Goal: Information Seeking & Learning: Find specific fact

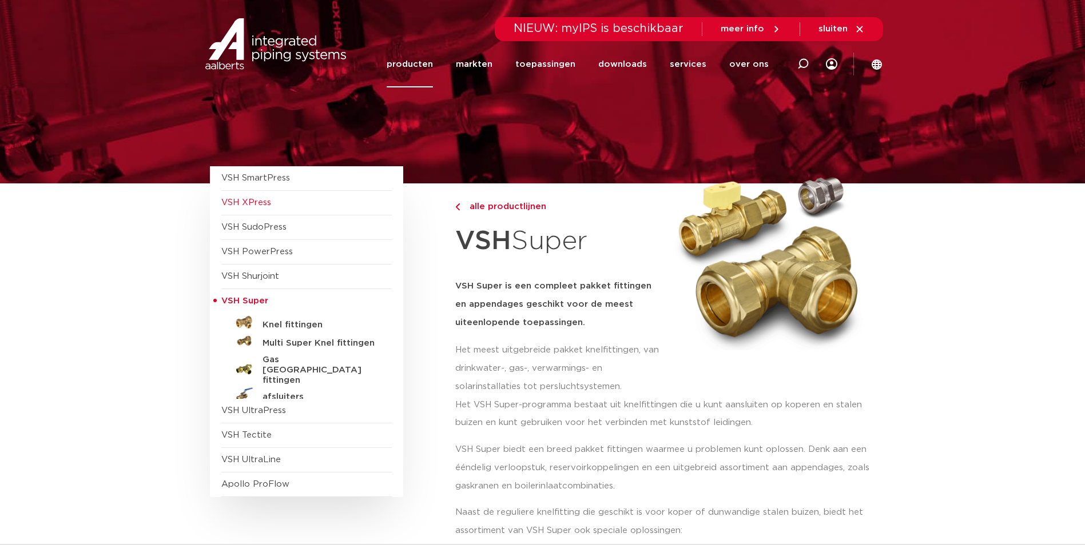
click at [244, 200] on span "VSH XPress" at bounding box center [246, 202] width 50 height 9
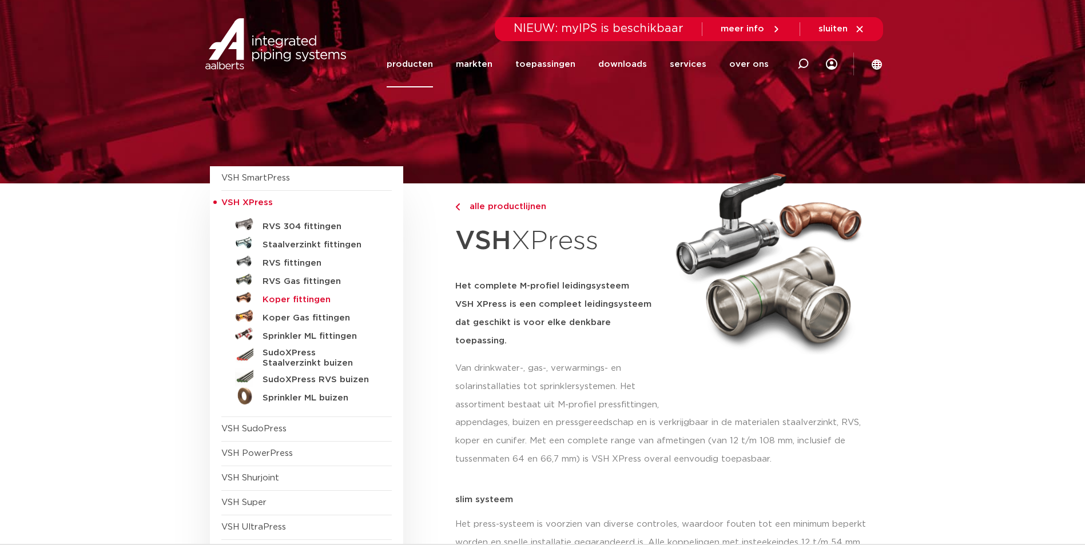
click at [319, 298] on h5 "Koper fittingen" at bounding box center [318, 300] width 113 height 10
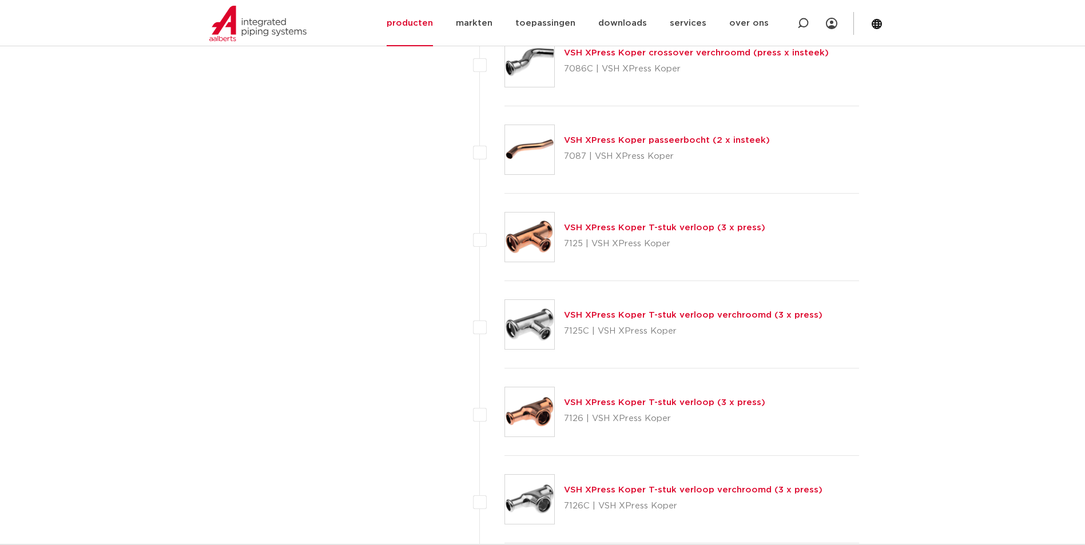
scroll to position [3175, 0]
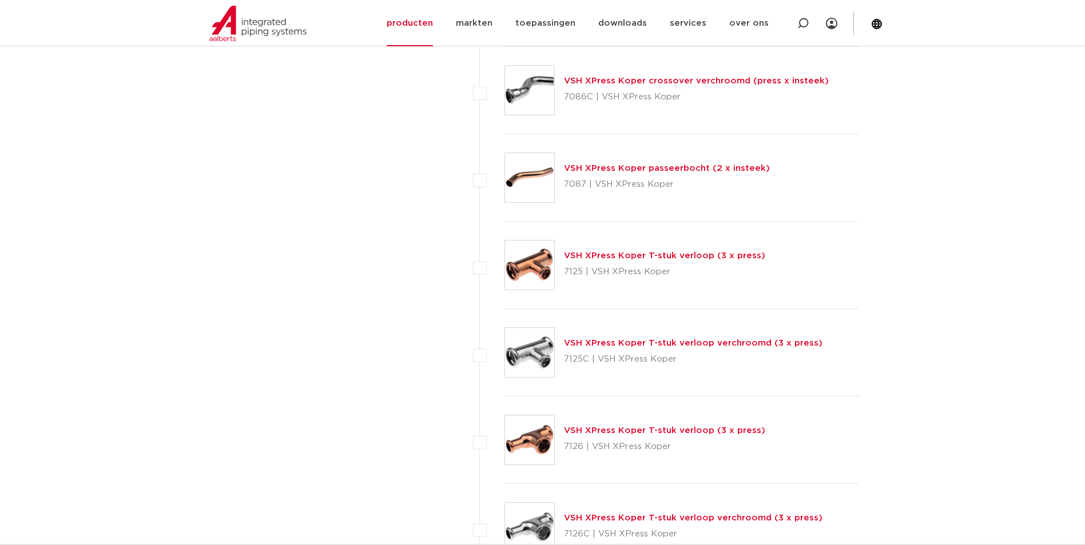
click at [687, 253] on link "VSH XPress Koper T-stuk verloop (3 x press)" at bounding box center [664, 256] width 201 height 9
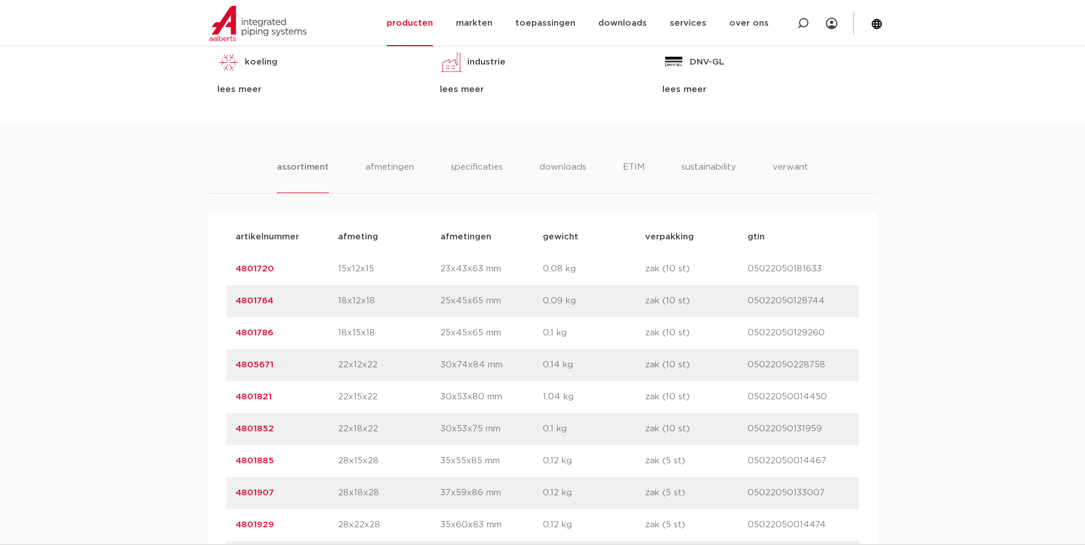
scroll to position [743, 0]
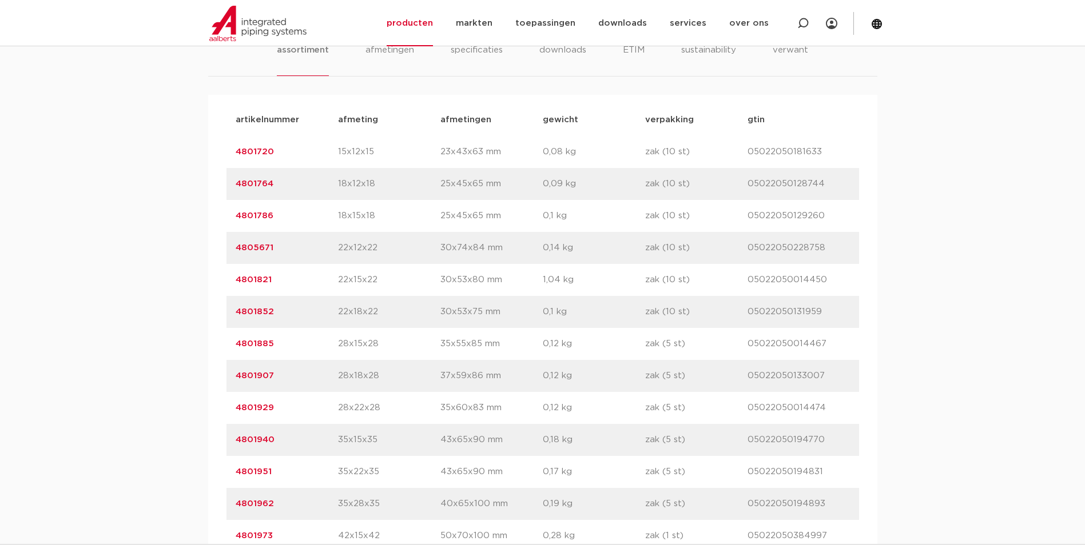
drag, startPoint x: 287, startPoint y: 186, endPoint x: 236, endPoint y: 188, distance: 50.9
click at [236, 188] on p "4801764" at bounding box center [287, 184] width 102 height 14
drag, startPoint x: 236, startPoint y: 188, endPoint x: 248, endPoint y: 186, distance: 11.6
drag, startPoint x: 248, startPoint y: 186, endPoint x: 308, endPoint y: 161, distance: 65.8
click at [308, 161] on div "artikelnummer 4801720 afmeting 15x12x15 afmetingen 23x43x63 mm gewicht 0,08 kg …" at bounding box center [542, 152] width 632 height 32
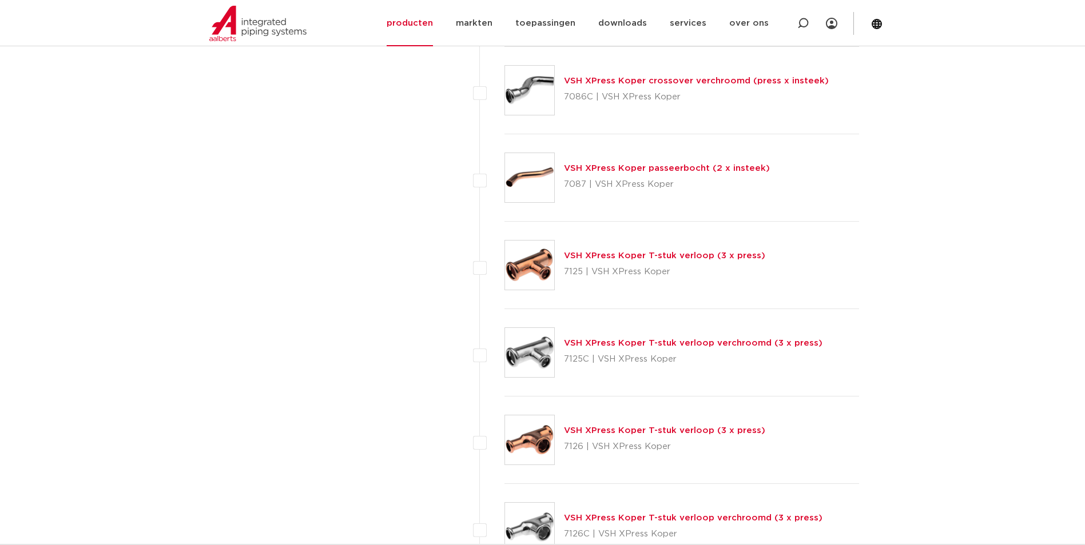
scroll to position [3175, 0]
click at [599, 256] on link "VSH XPress Koper T-stuk verloop (3 x press)" at bounding box center [664, 256] width 201 height 9
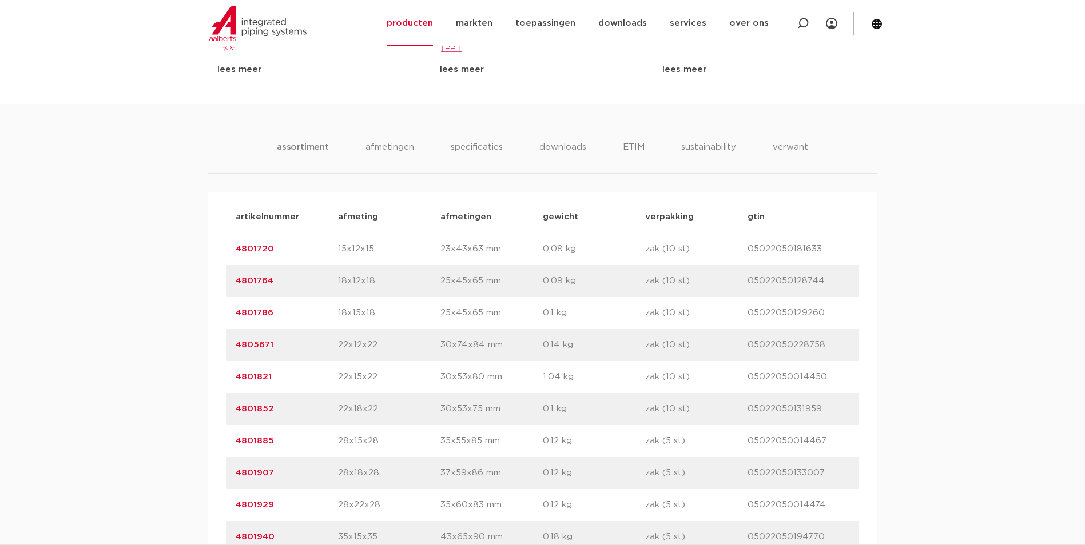
scroll to position [800, 0]
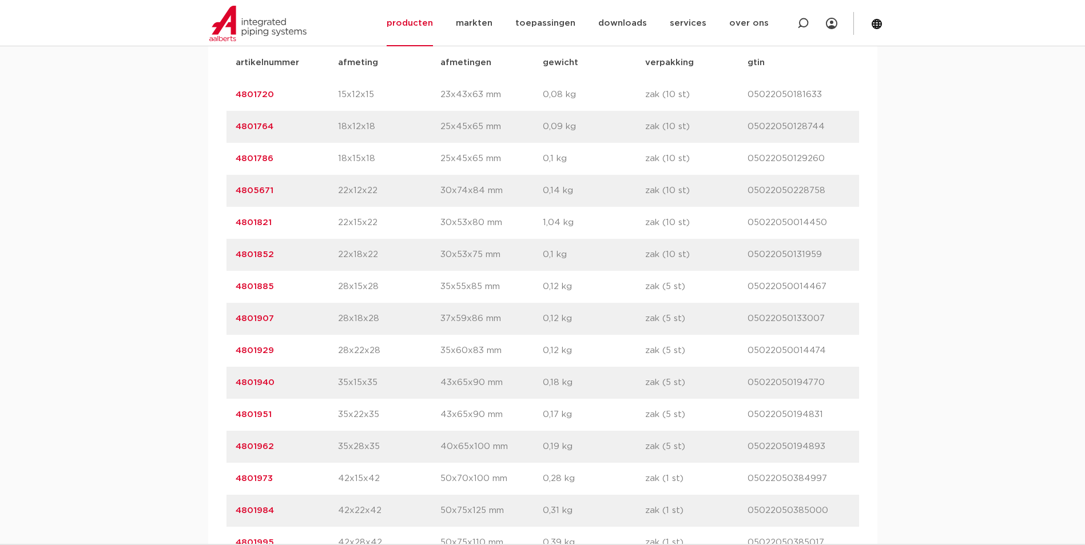
drag, startPoint x: 273, startPoint y: 224, endPoint x: 236, endPoint y: 219, distance: 37.4
click at [236, 219] on p "4801821" at bounding box center [287, 223] width 102 height 14
drag, startPoint x: 236, startPoint y: 219, endPoint x: 252, endPoint y: 225, distance: 16.7
copy link "4801821"
